Goal: Find specific page/section: Find specific page/section

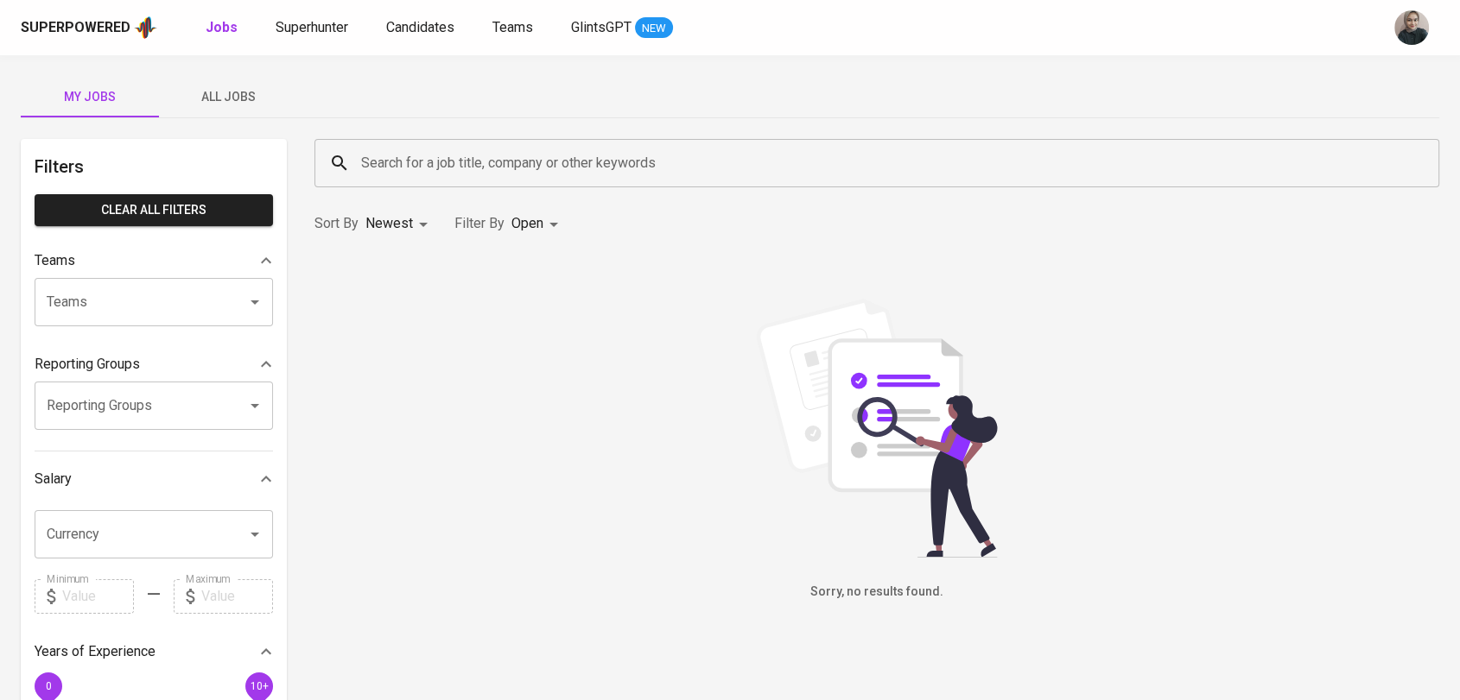
click at [325, 39] on div "Superpowered Jobs Superhunter Candidates Teams GlintsGPT NEW" at bounding box center [702, 28] width 1363 height 26
click at [304, 11] on div "Superpowered Jobs Superhunter Candidates Teams GlintsGPT NEW" at bounding box center [730, 27] width 1460 height 55
click at [283, 22] on span "Superhunter" at bounding box center [312, 27] width 73 height 16
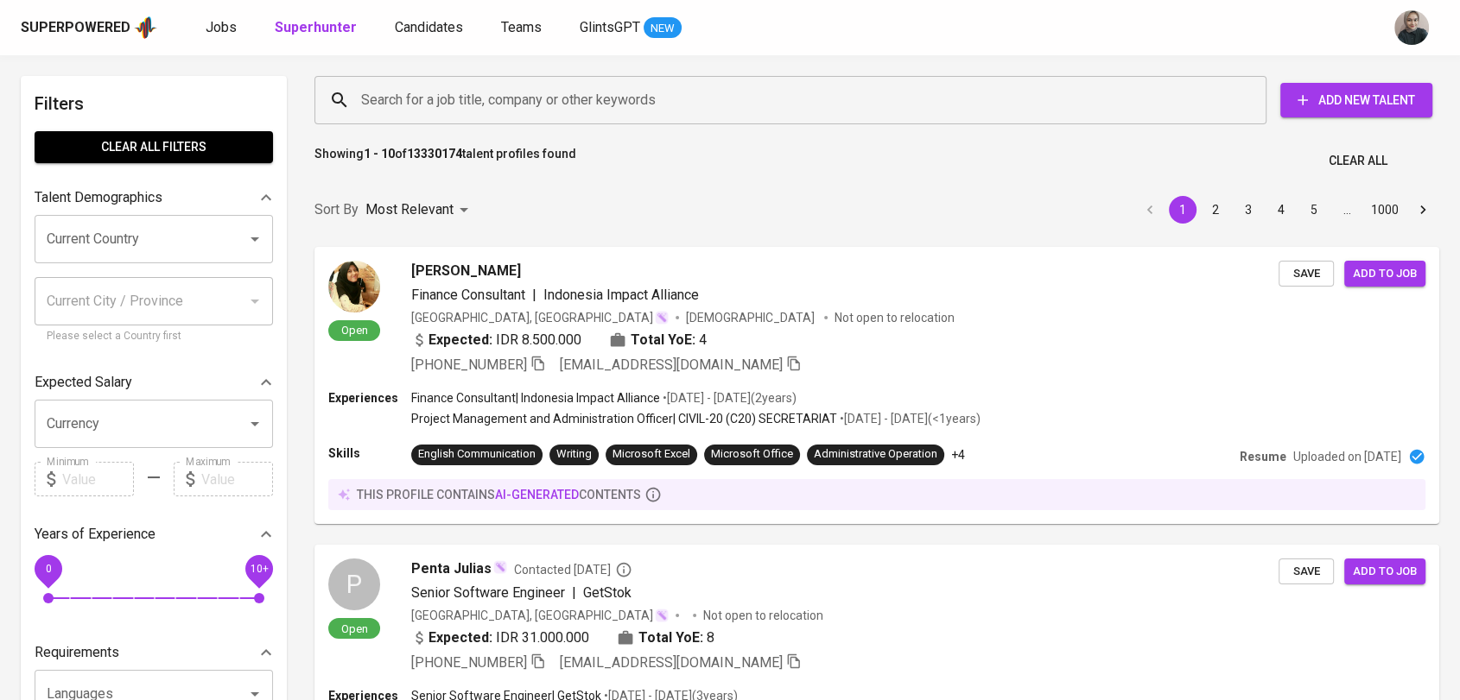
click at [450, 112] on input "Search for a job title, company or other keywords" at bounding box center [795, 100] width 876 height 33
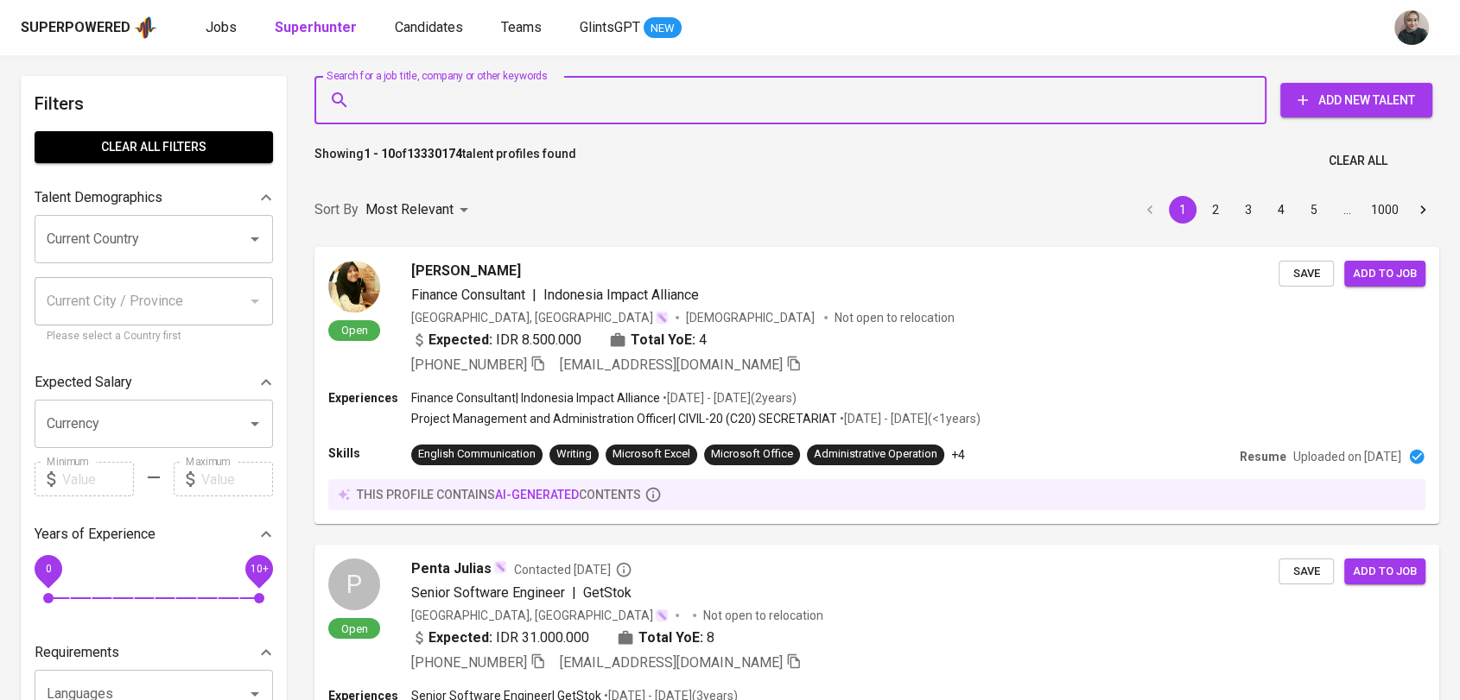
paste input "PT [PERSON_NAME] PUPUK"
type input "PT [PERSON_NAME] PUPUK"
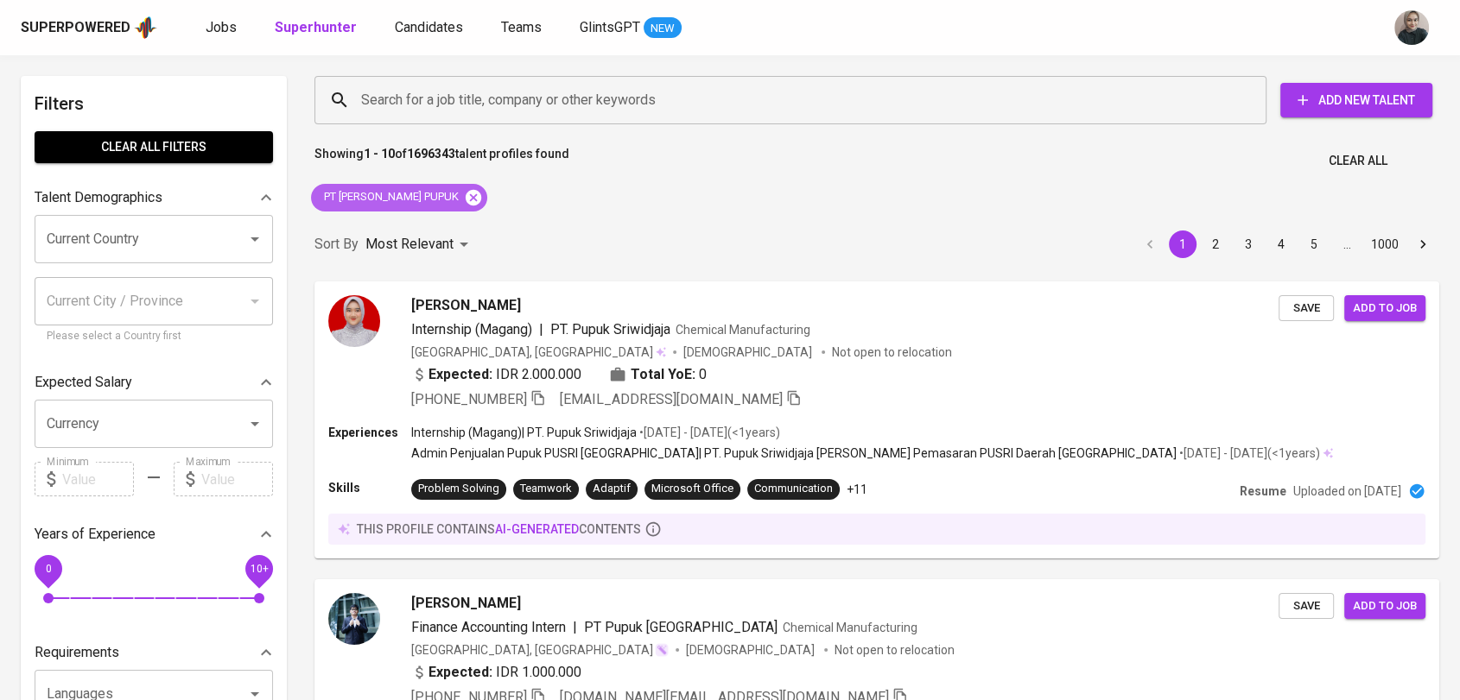
click at [466, 198] on icon at bounding box center [474, 197] width 16 height 16
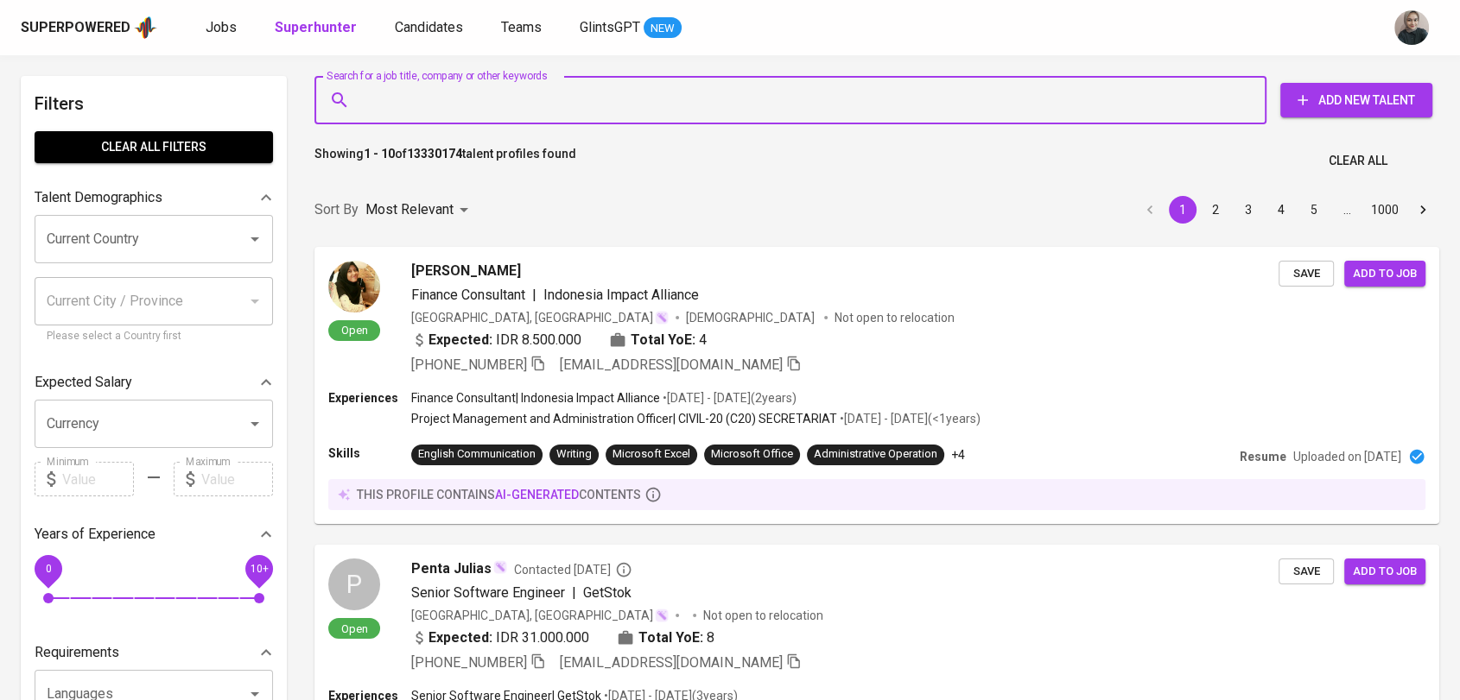
click at [533, 105] on input "Search for a job title, company or other keywords" at bounding box center [795, 100] width 876 height 33
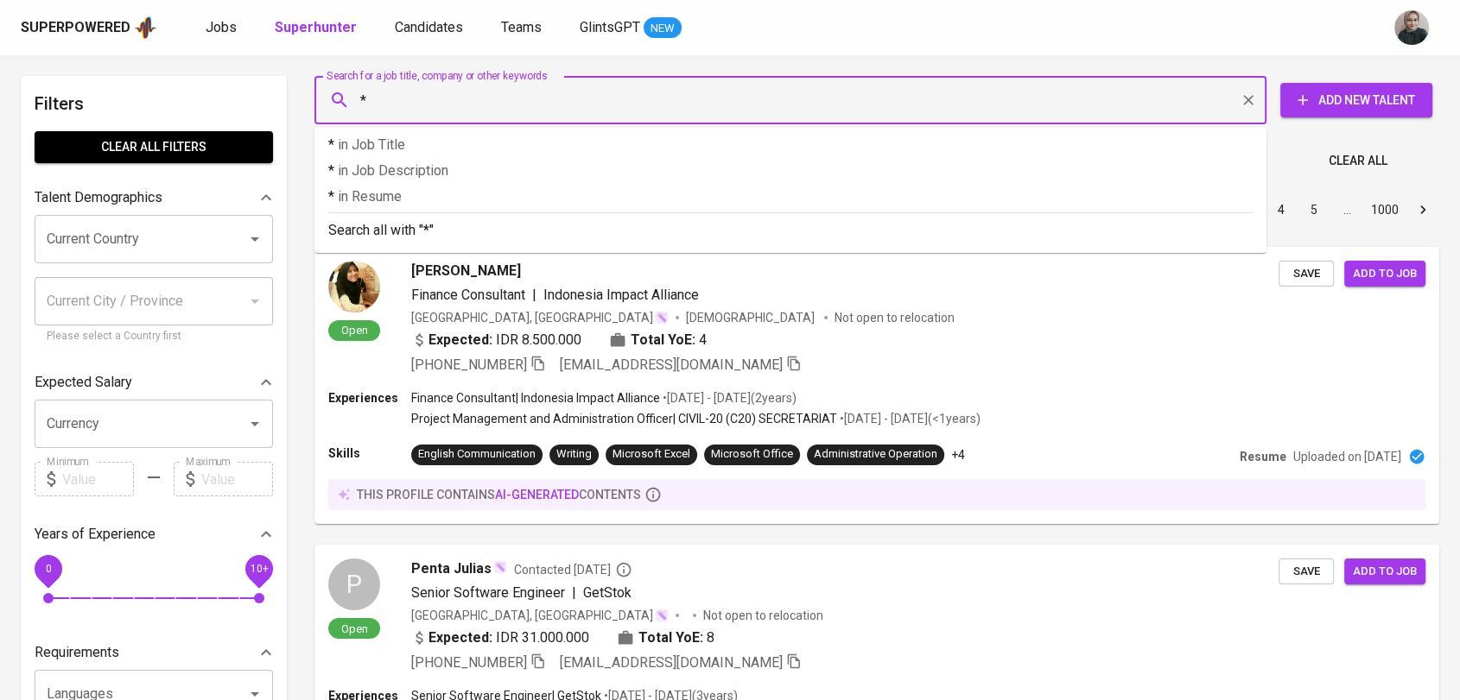
paste input "PT [PERSON_NAME] PUPUK"
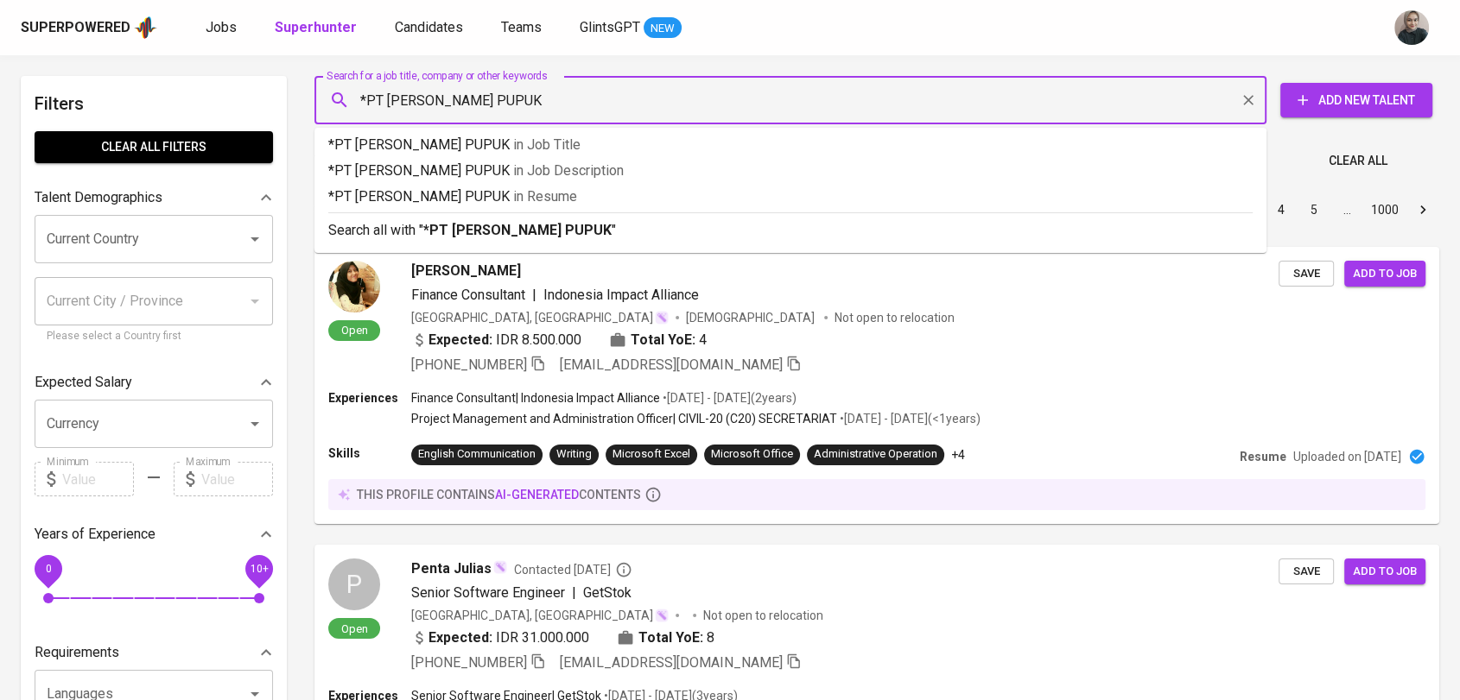
type input "*PT [PERSON_NAME]*"
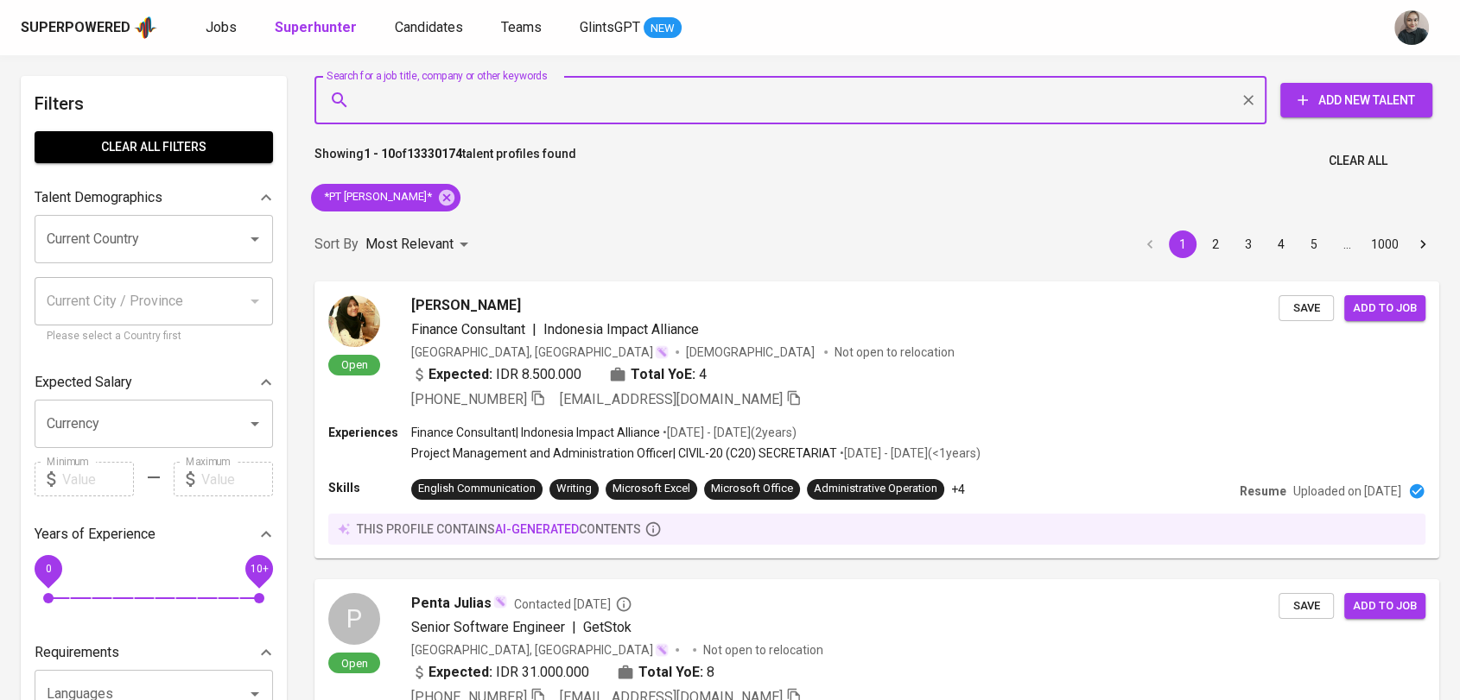
click at [529, 103] on input "Search for a job title, company or other keywords" at bounding box center [795, 100] width 876 height 33
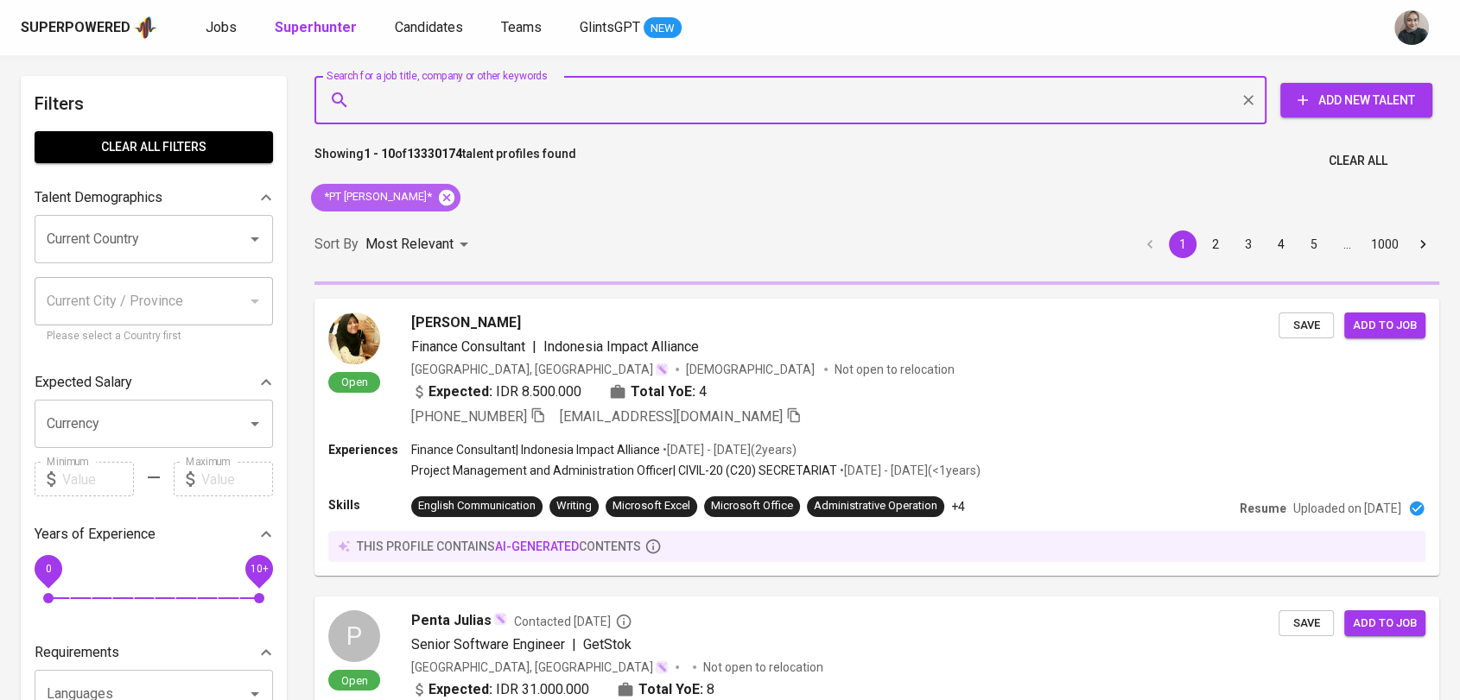
click at [454, 204] on icon at bounding box center [447, 197] width 16 height 16
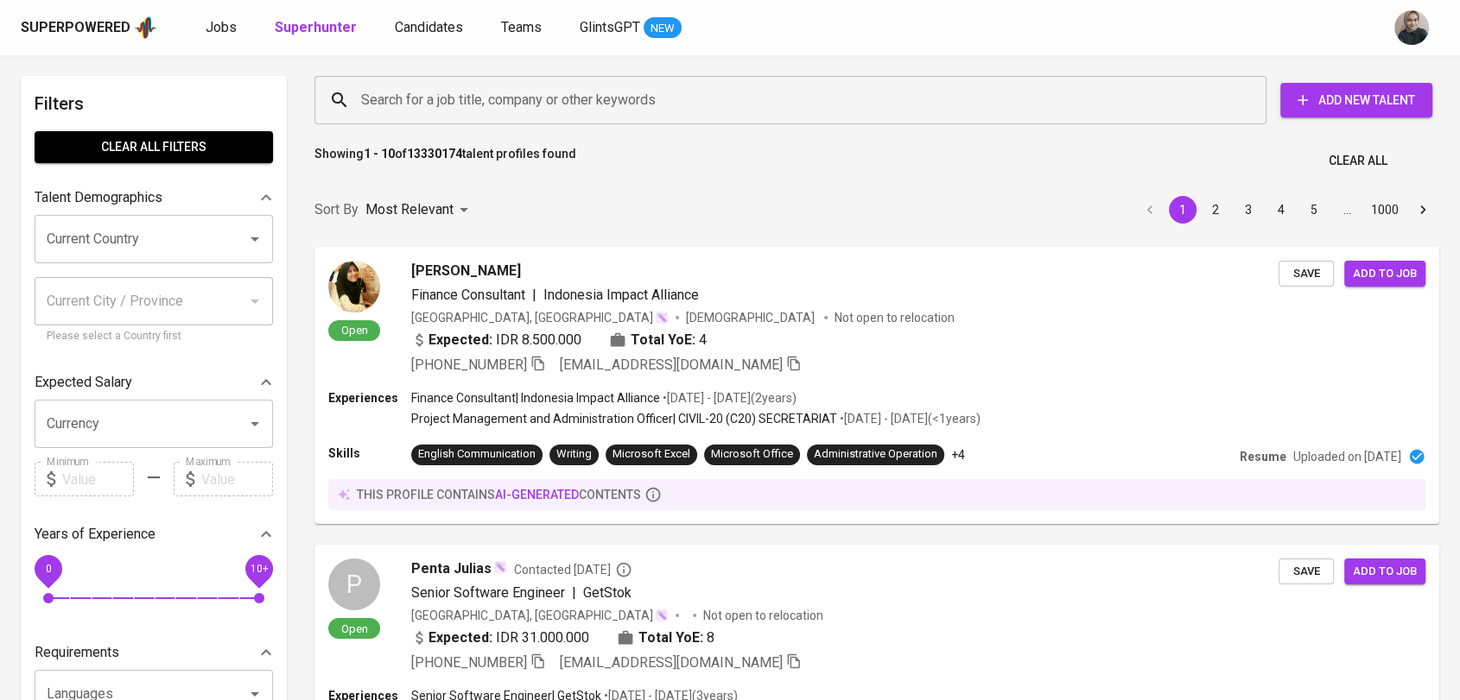
click at [503, 98] on input "Search for a job title, company or other keywords" at bounding box center [795, 100] width 876 height 33
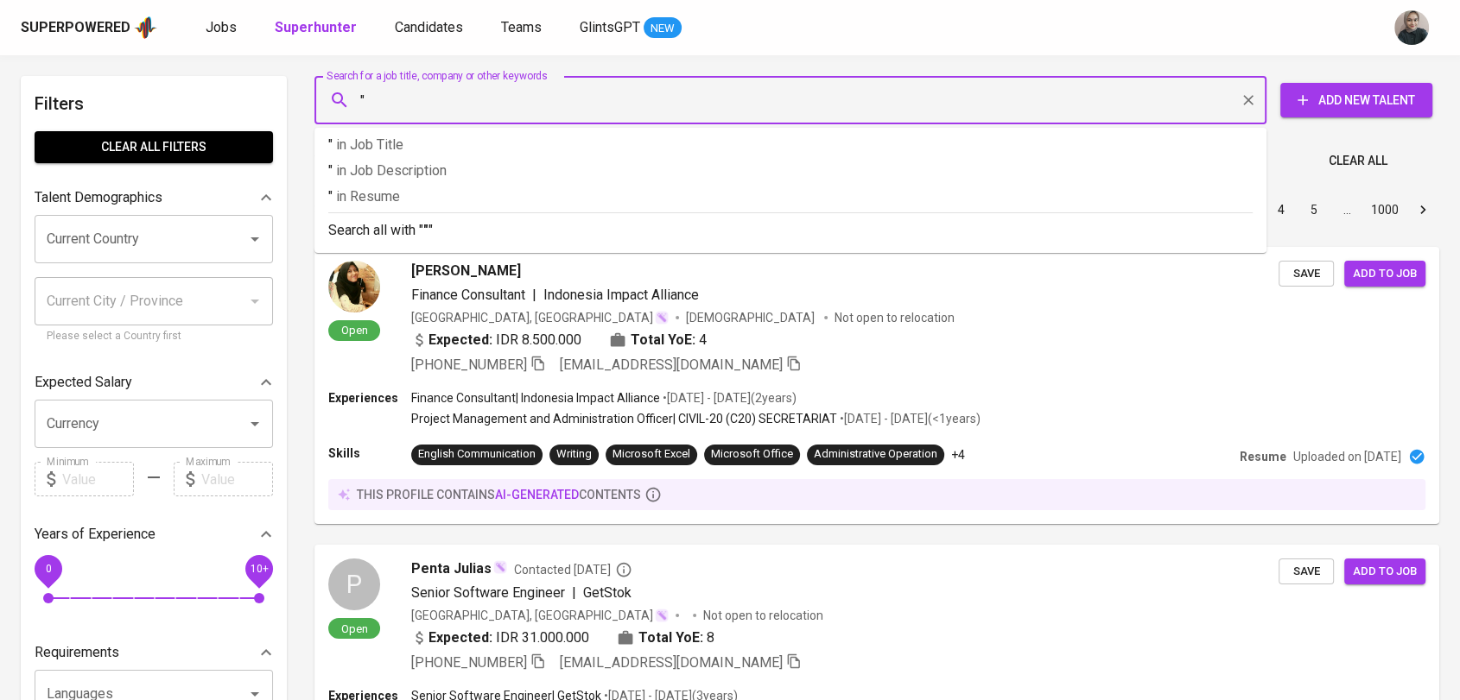
paste input "PT [PERSON_NAME] PUPUK"
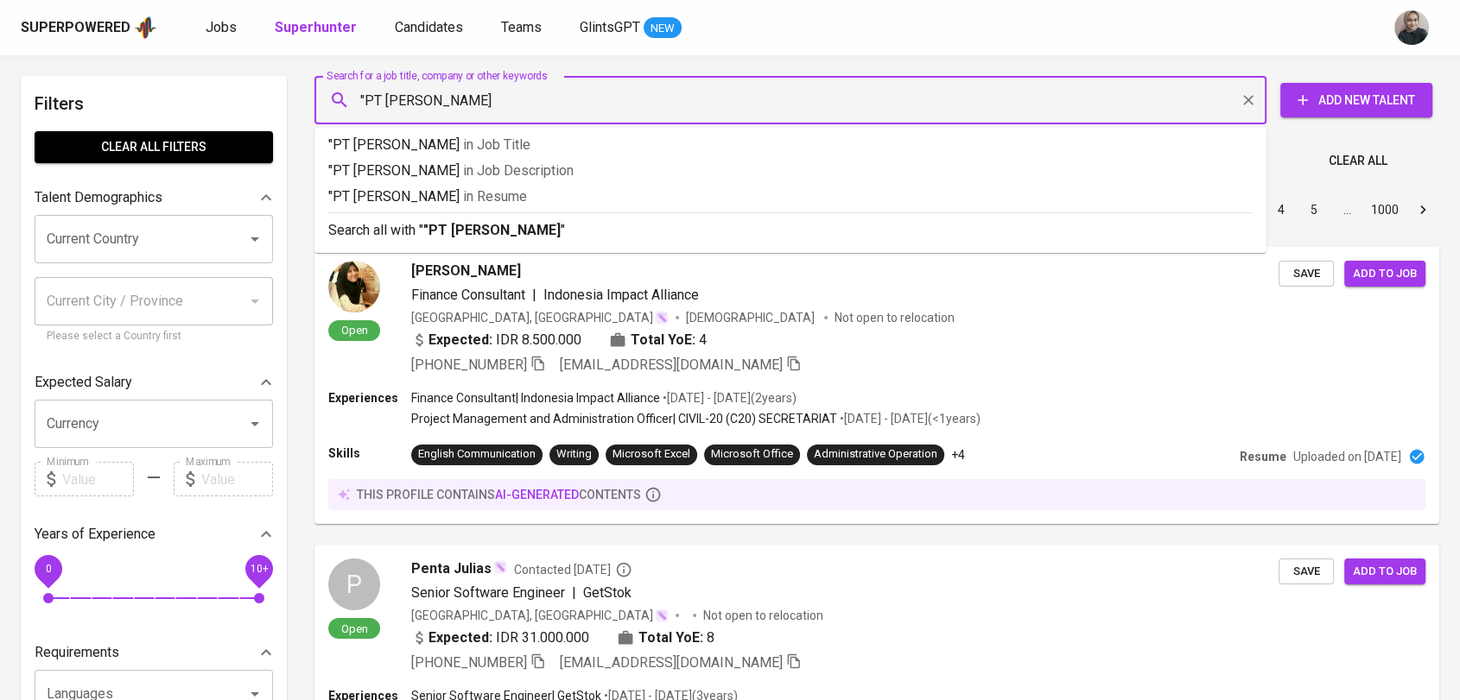
type input ""PT [PERSON_NAME] PUPUK""
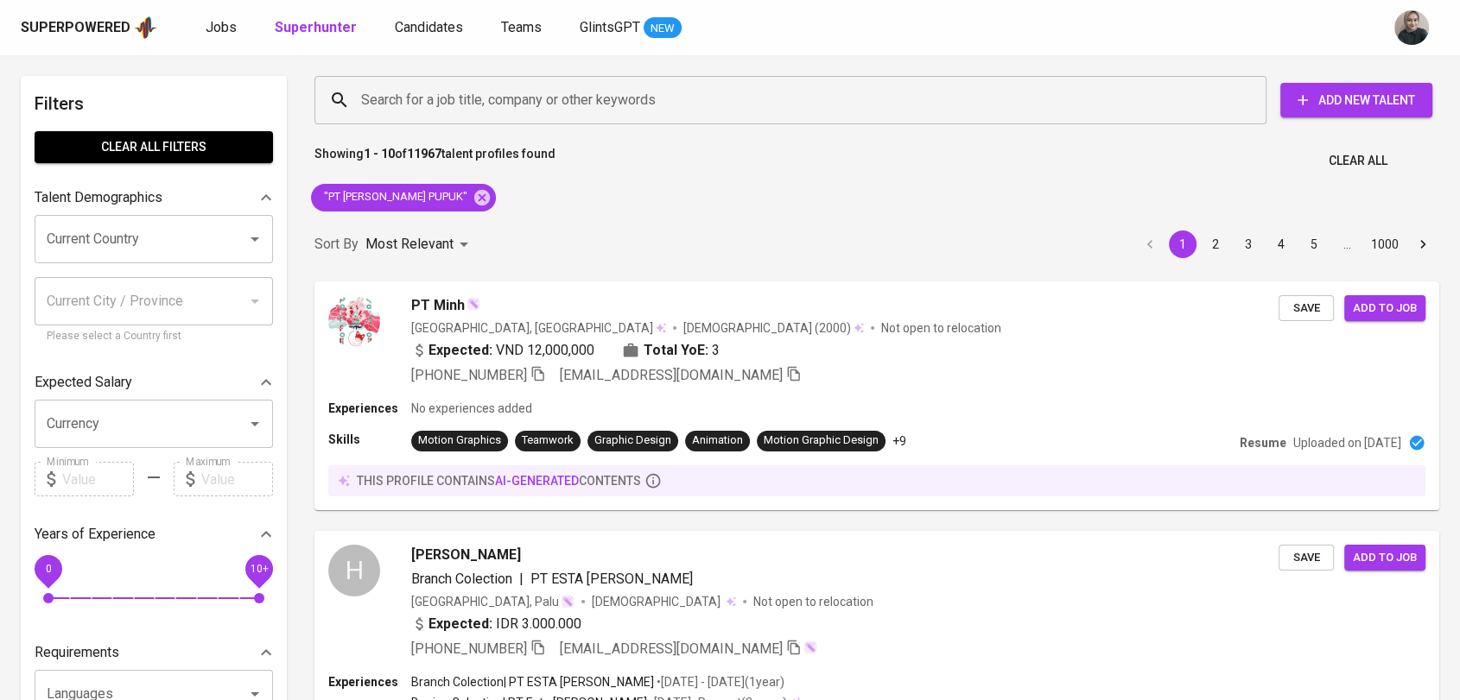
scroll to position [105, 0]
